Goal: Find specific page/section: Find specific page/section

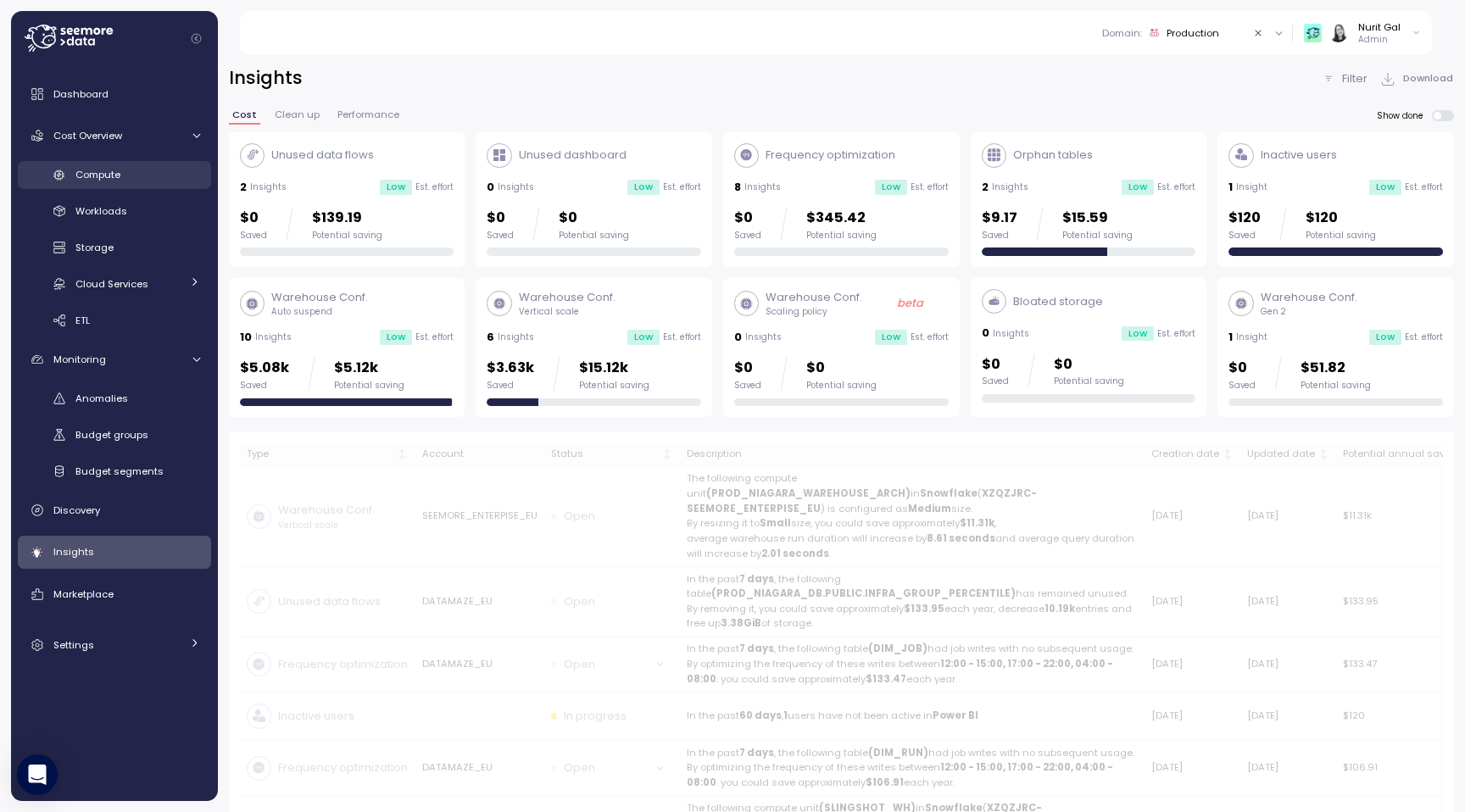
click at [154, 177] on div "Compute" at bounding box center [137, 174] width 124 height 17
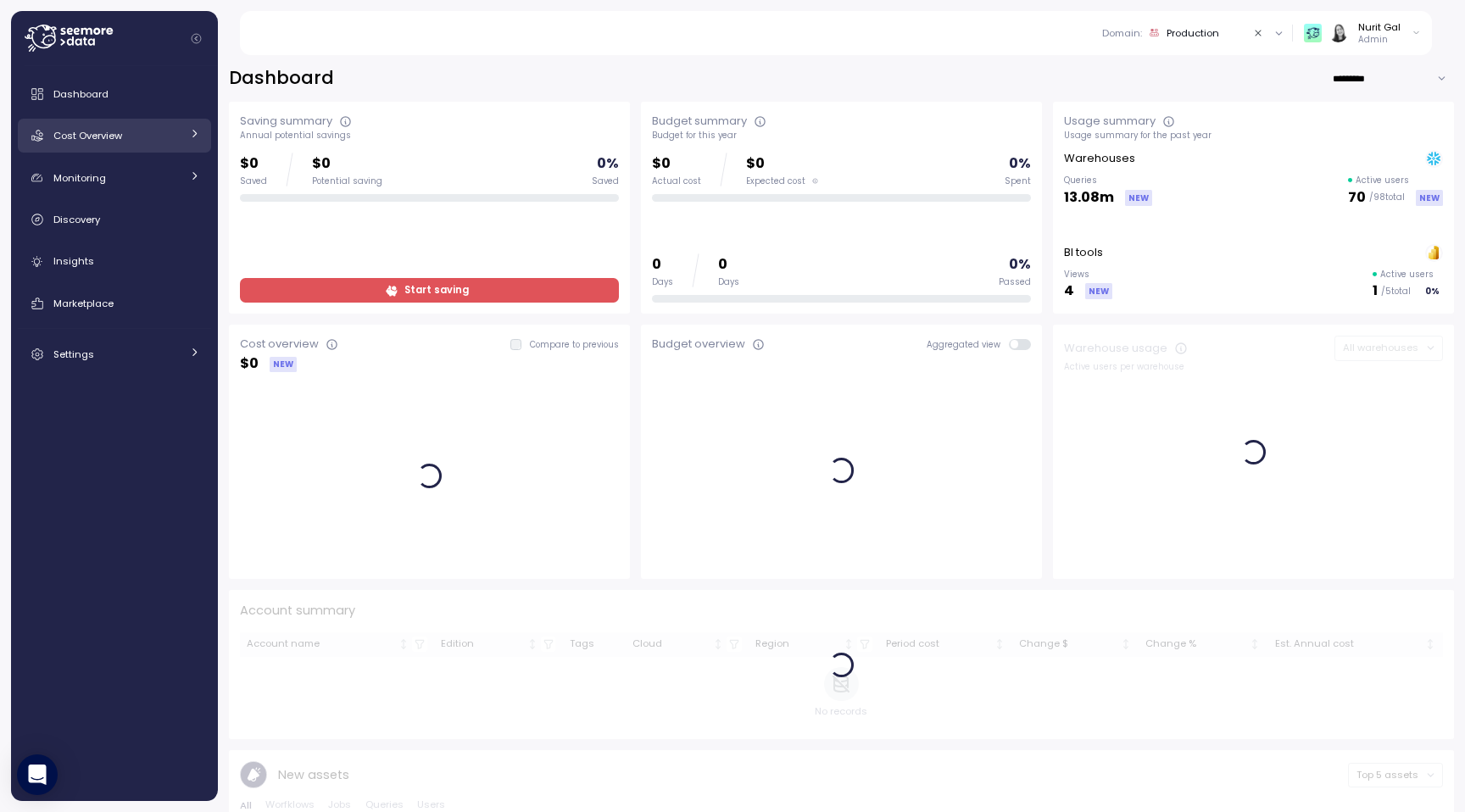
click at [156, 148] on link "Cost Overview" at bounding box center [115, 135] width 194 height 34
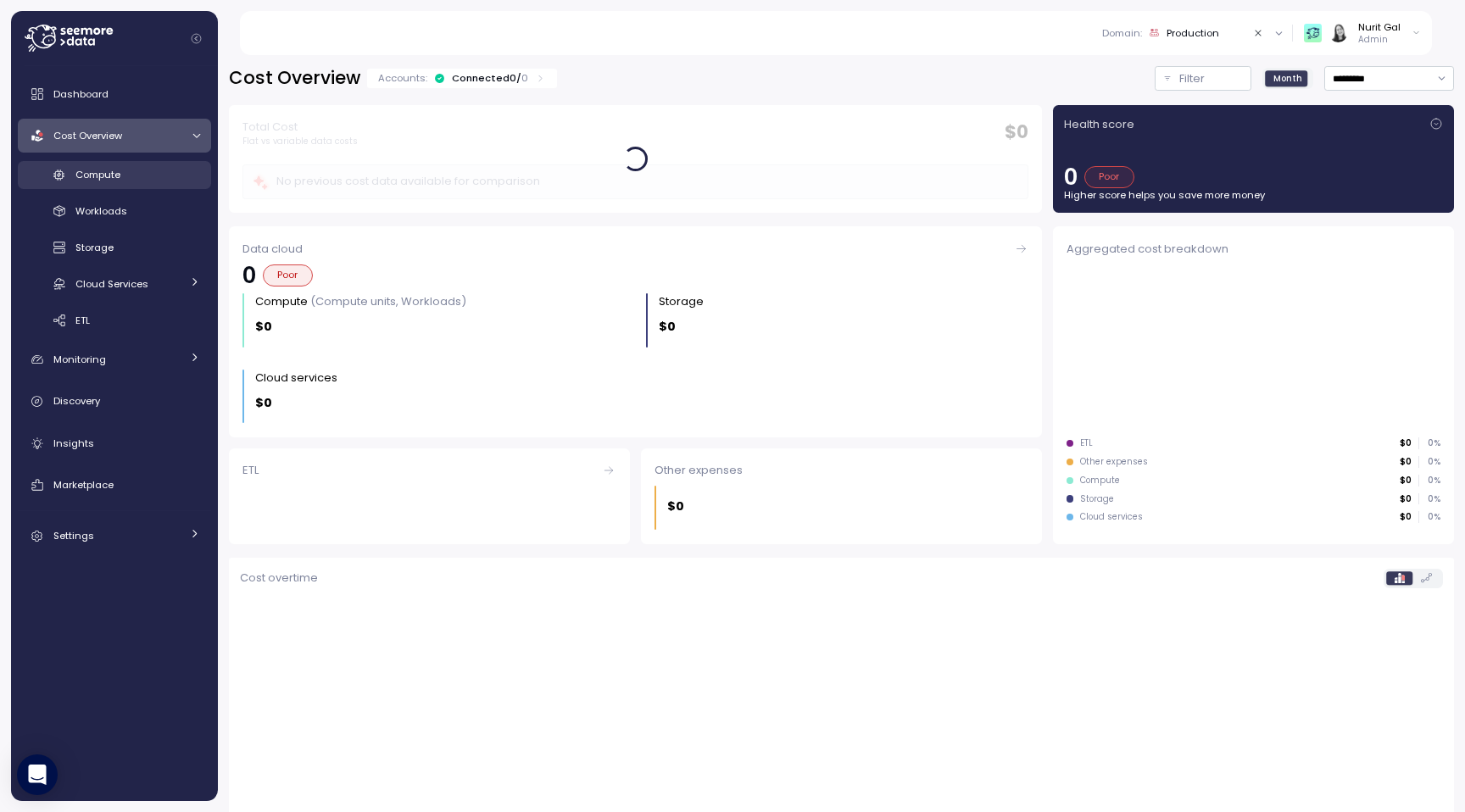
click at [144, 183] on div "Compute" at bounding box center [137, 174] width 124 height 17
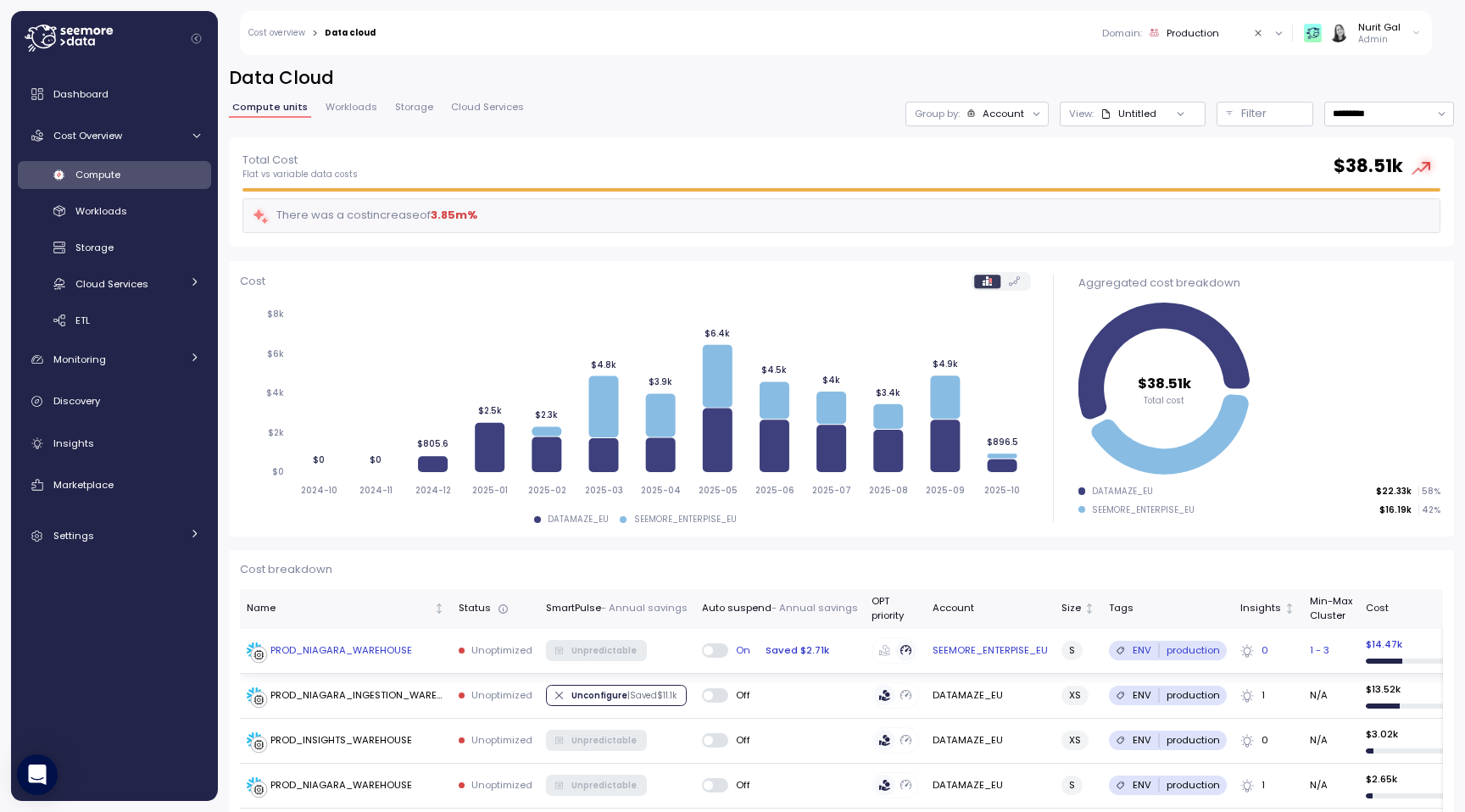
click at [363, 630] on td "PROD_NIAGARA_WAREHOUSE" at bounding box center [346, 651] width 212 height 44
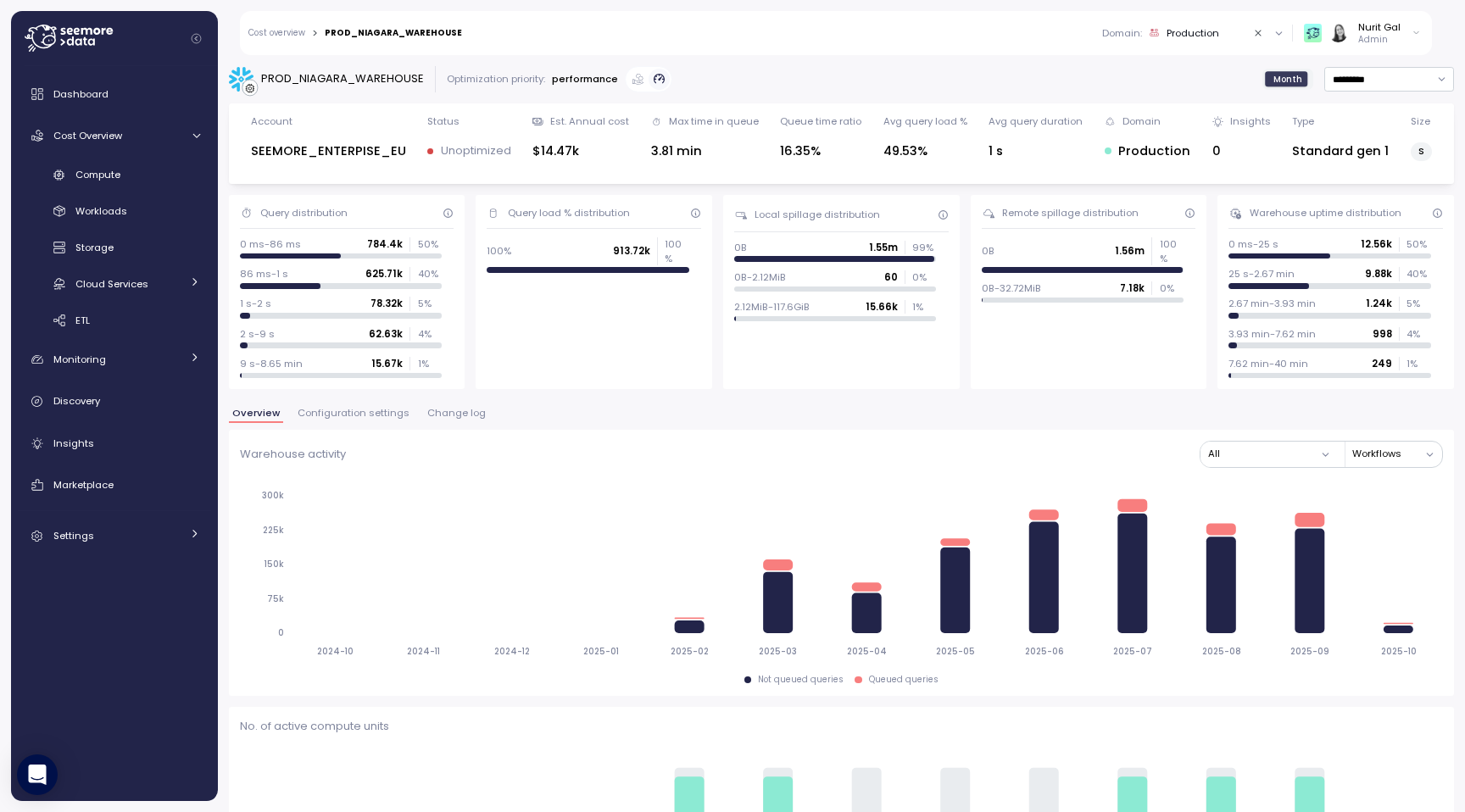
click at [356, 422] on button "Configuration settings" at bounding box center [354, 416] width 119 height 15
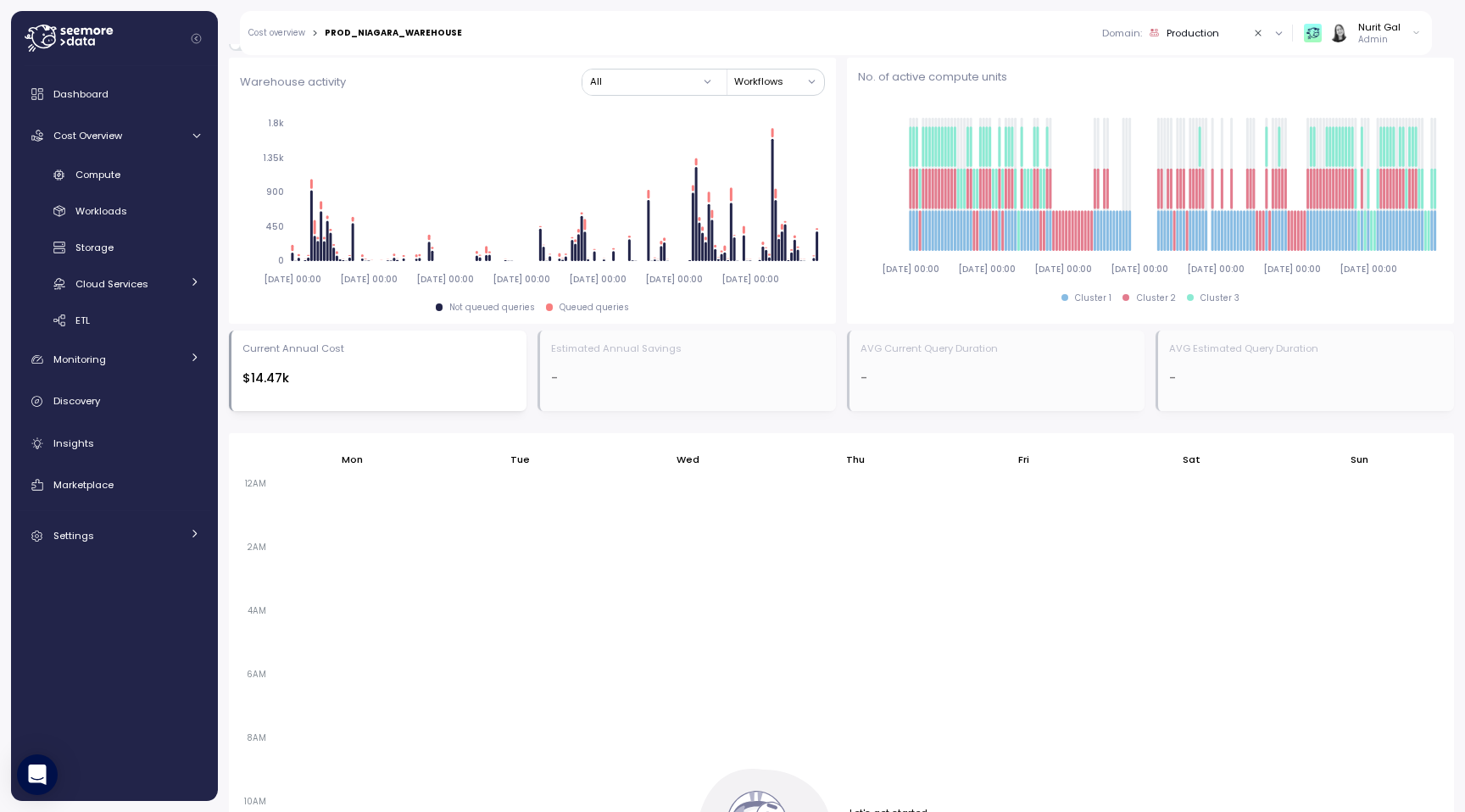
scroll to position [1129, 0]
